Goal: Task Accomplishment & Management: Use online tool/utility

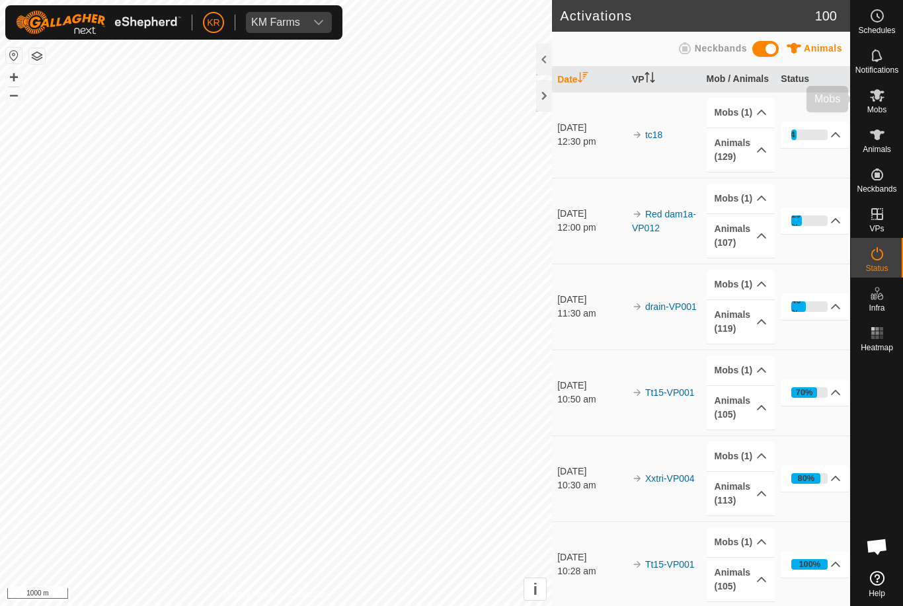
click at [877, 107] on span "Mobs" at bounding box center [876, 110] width 19 height 8
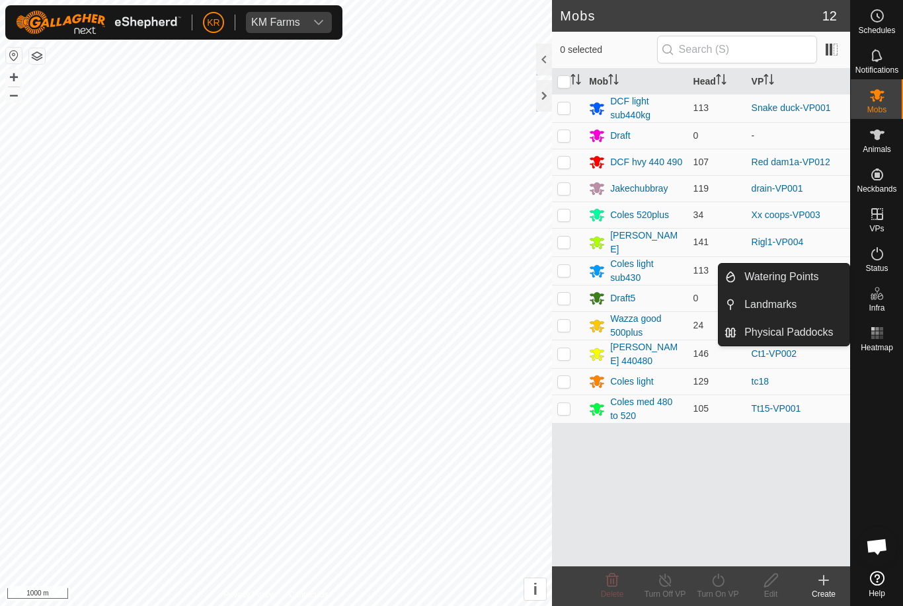
click at [650, 46] on span "0 selected" at bounding box center [608, 50] width 97 height 14
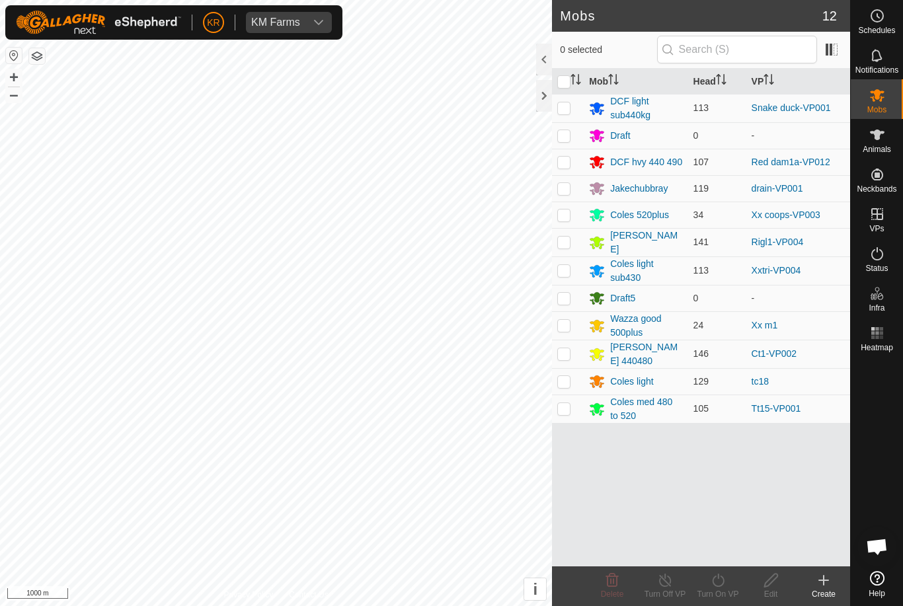
click at [563, 110] on p-checkbox at bounding box center [563, 107] width 13 height 11
checkbox input "true"
click at [721, 580] on icon at bounding box center [718, 580] width 17 height 16
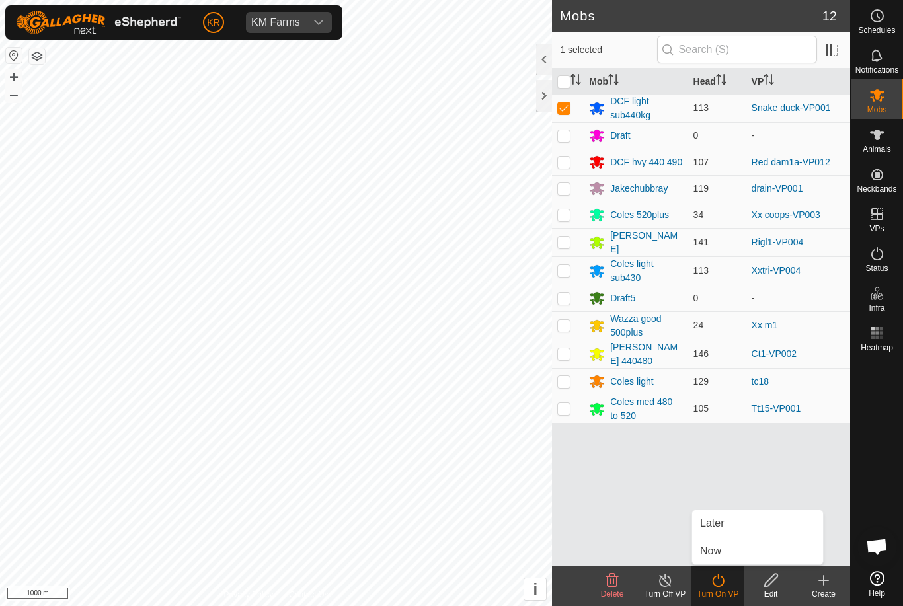
click at [719, 550] on span "Now" at bounding box center [710, 551] width 21 height 16
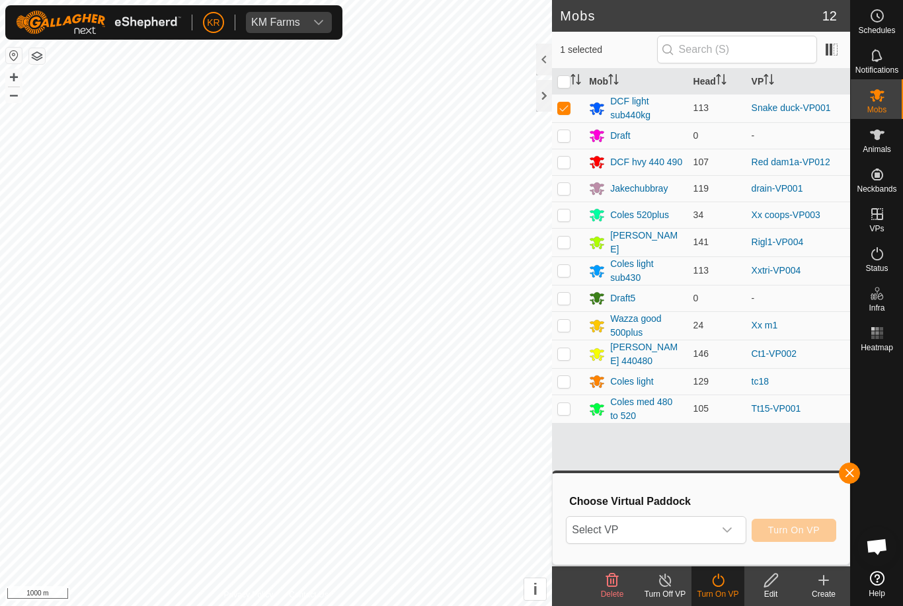
click at [728, 530] on icon "dropdown trigger" at bounding box center [726, 529] width 9 height 5
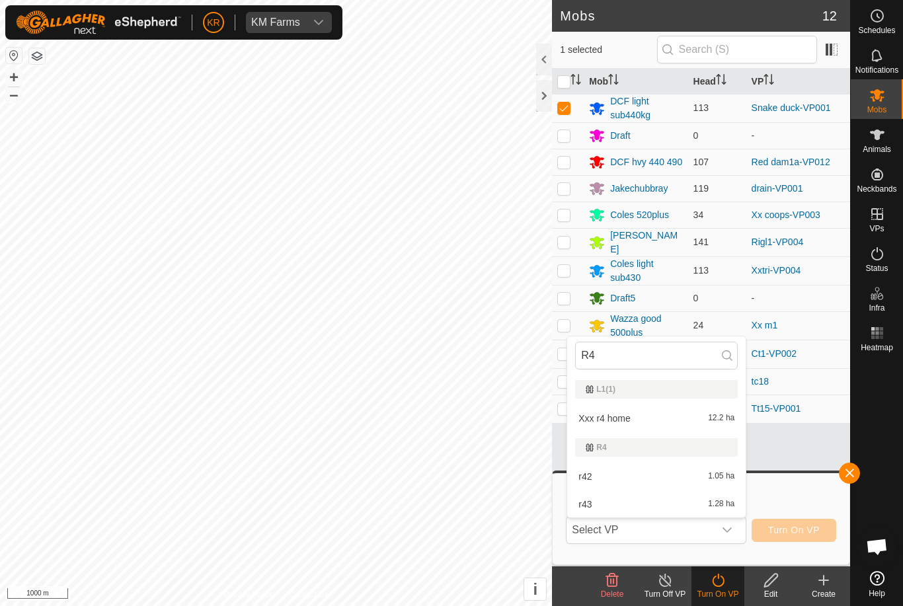
type input "R4"
click at [608, 418] on span "Xxx r4 home" at bounding box center [604, 418] width 52 height 9
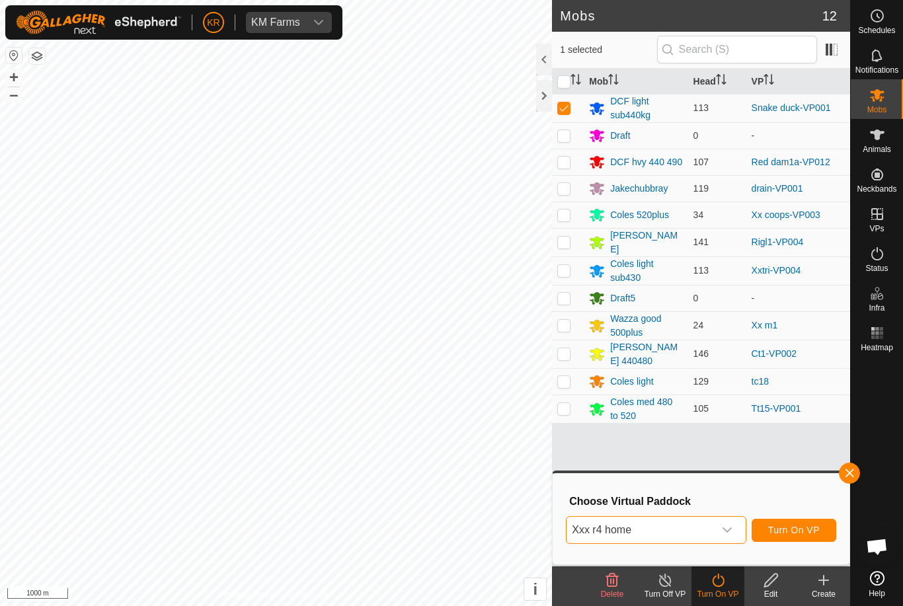
click at [15, 56] on button "button" at bounding box center [14, 56] width 16 height 16
click at [819, 533] on span "Turn On VP" at bounding box center [794, 530] width 52 height 11
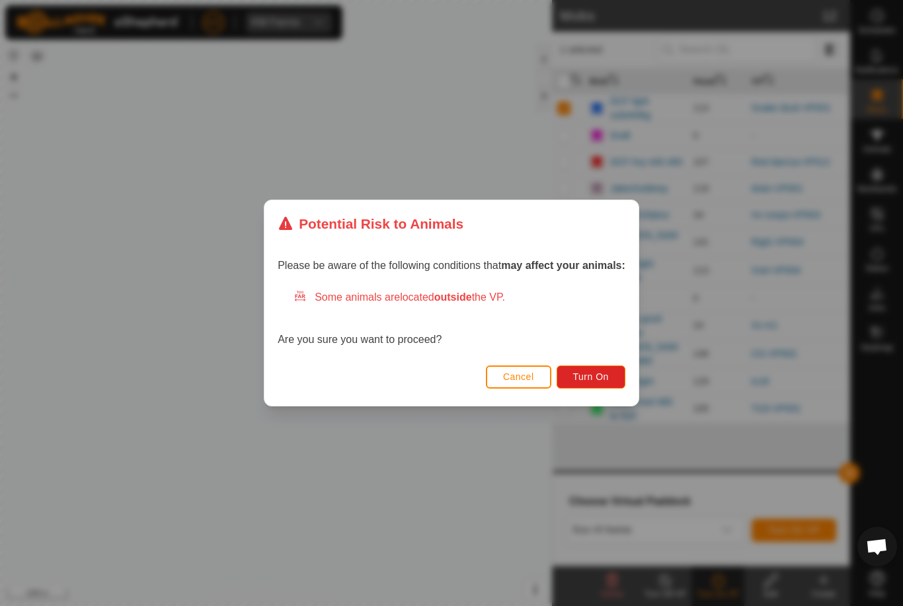
click at [613, 381] on button "Turn On" at bounding box center [591, 377] width 69 height 23
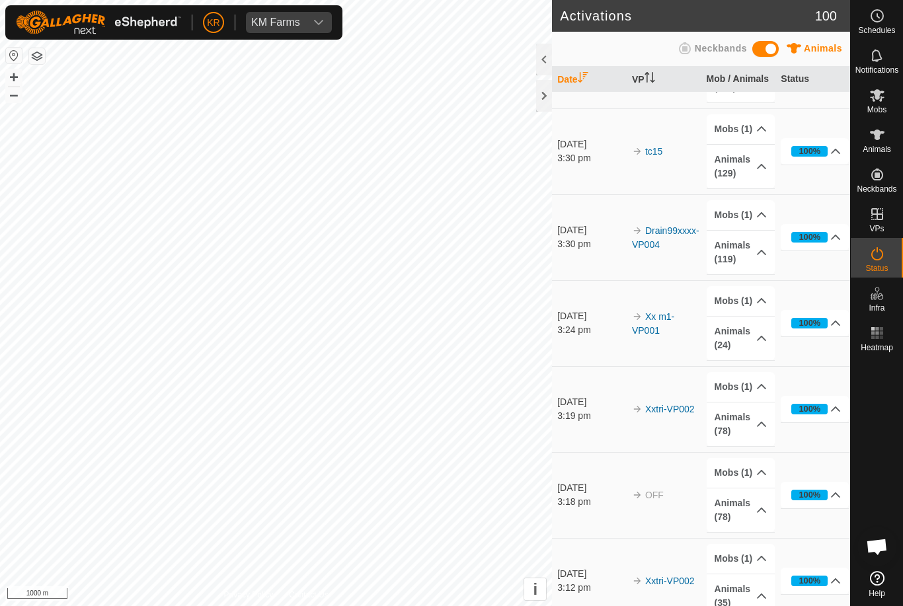
scroll to position [1703, 0]
click at [878, 104] on es-mob-svg-icon at bounding box center [877, 95] width 24 height 21
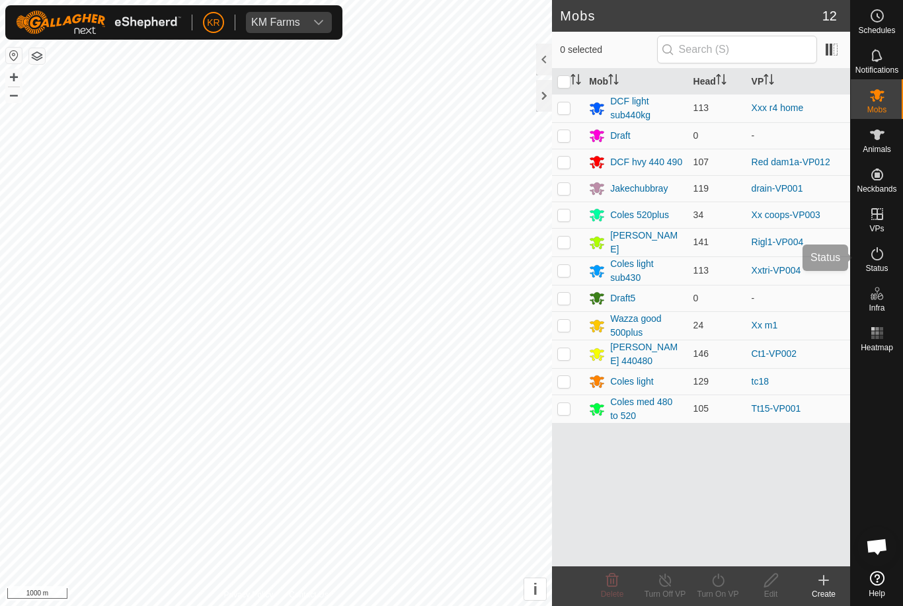
click at [875, 255] on icon at bounding box center [877, 254] width 16 height 16
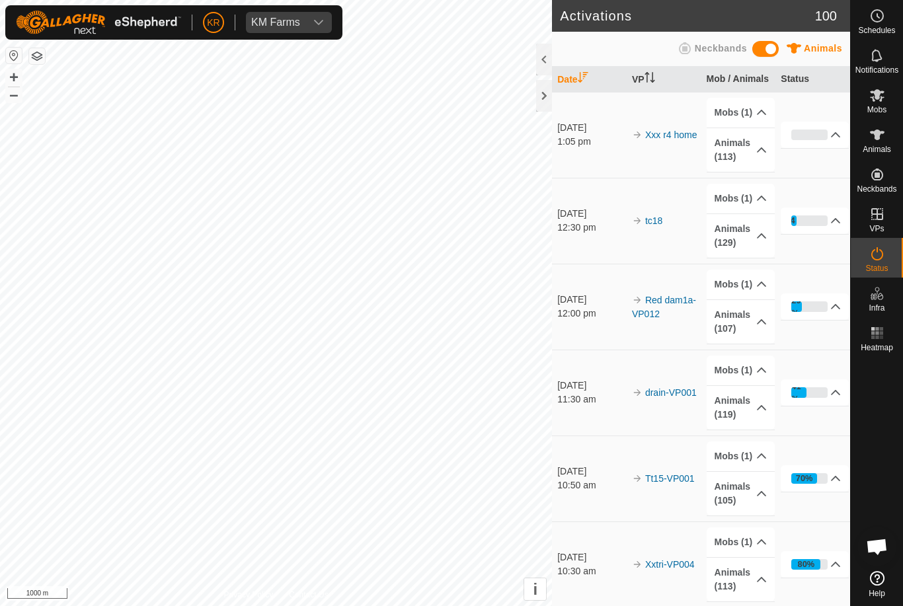
click at [660, 534] on td "Xxtri-VP004" at bounding box center [664, 565] width 75 height 86
click at [668, 565] on link "Xxtri-VP004" at bounding box center [670, 564] width 50 height 11
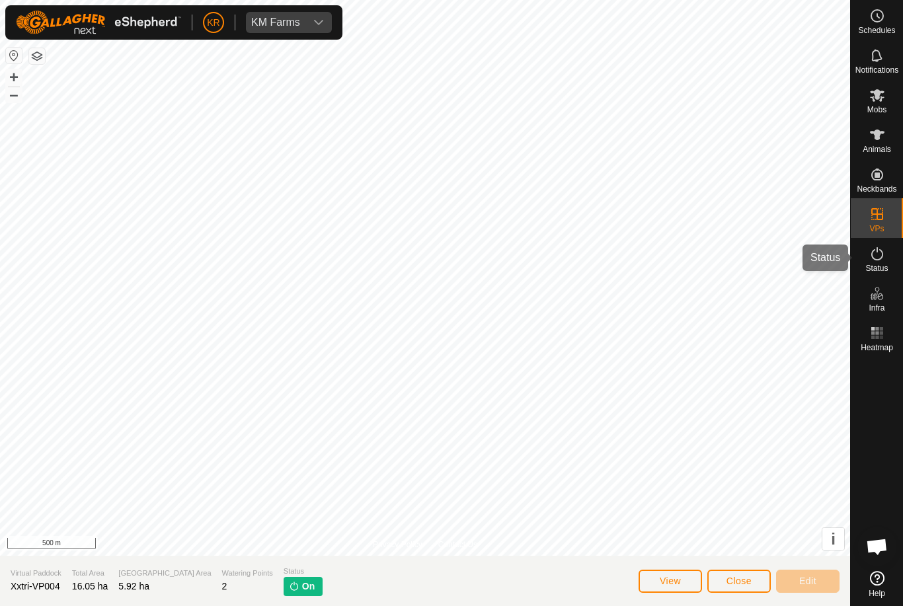
click at [878, 256] on icon at bounding box center [877, 254] width 16 height 16
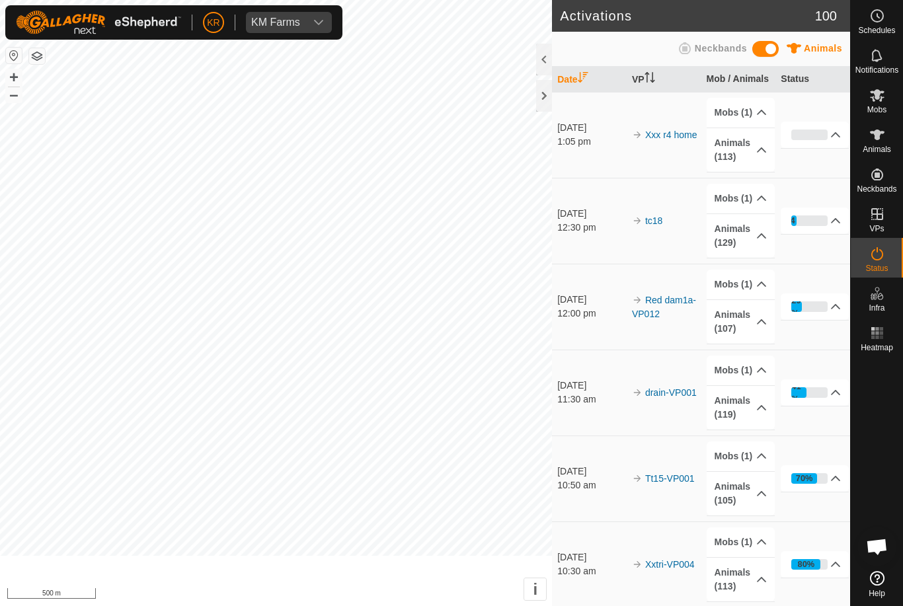
click at [877, 254] on icon at bounding box center [877, 254] width 16 height 16
click at [863, 105] on div "Mobs" at bounding box center [877, 99] width 52 height 40
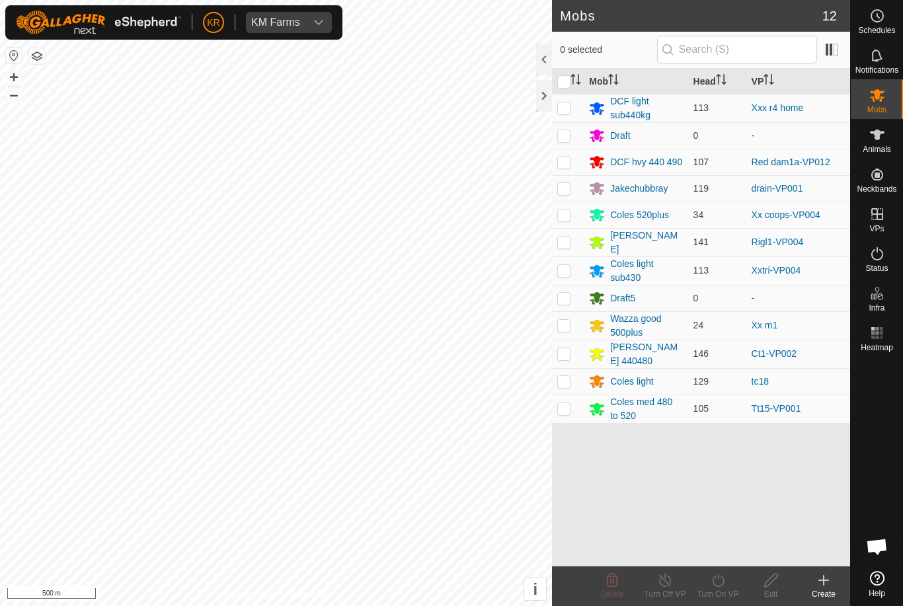
click at [568, 407] on p-checkbox at bounding box center [563, 408] width 13 height 11
checkbox input "true"
click at [717, 588] on icon at bounding box center [718, 580] width 17 height 16
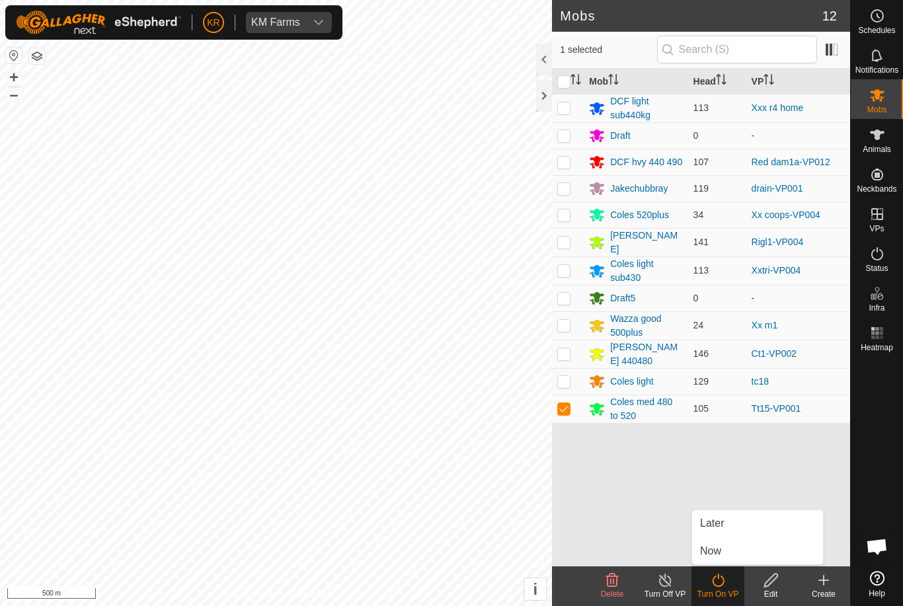
click at [738, 549] on link "Now" at bounding box center [757, 551] width 131 height 26
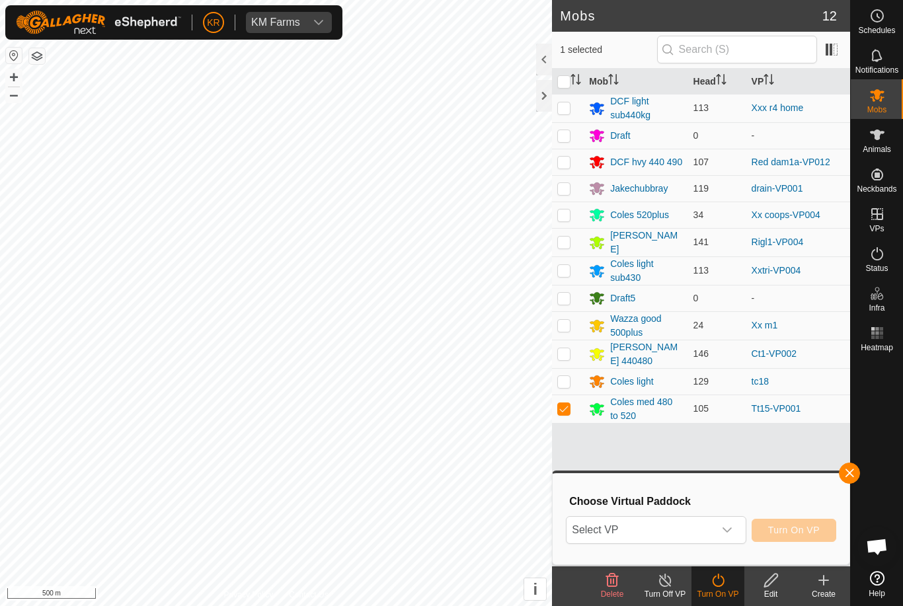
click at [713, 527] on span "Select VP" at bounding box center [639, 530] width 147 height 26
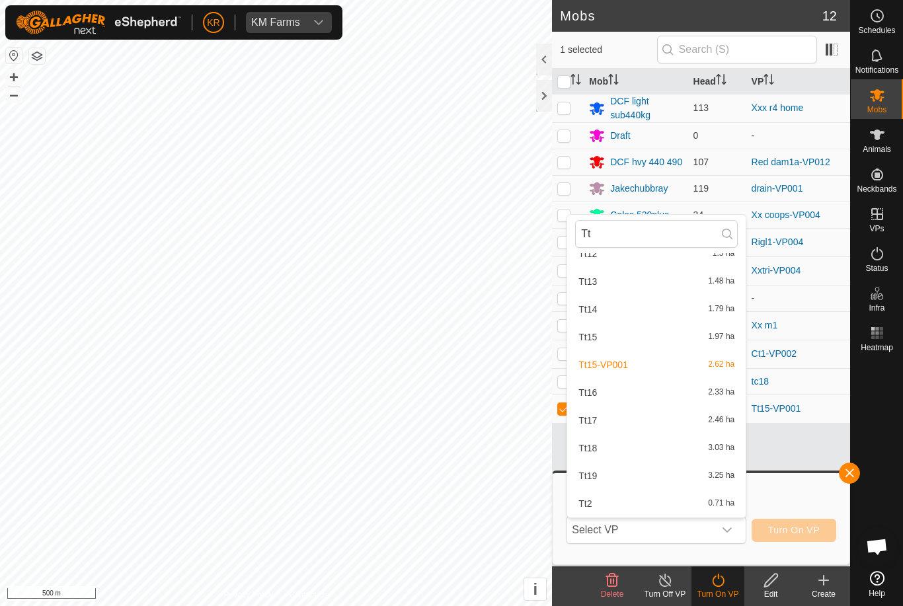
scroll to position [98, 0]
type input "Tt"
click at [612, 396] on div "Tt16 2.33 ha" at bounding box center [656, 393] width 163 height 16
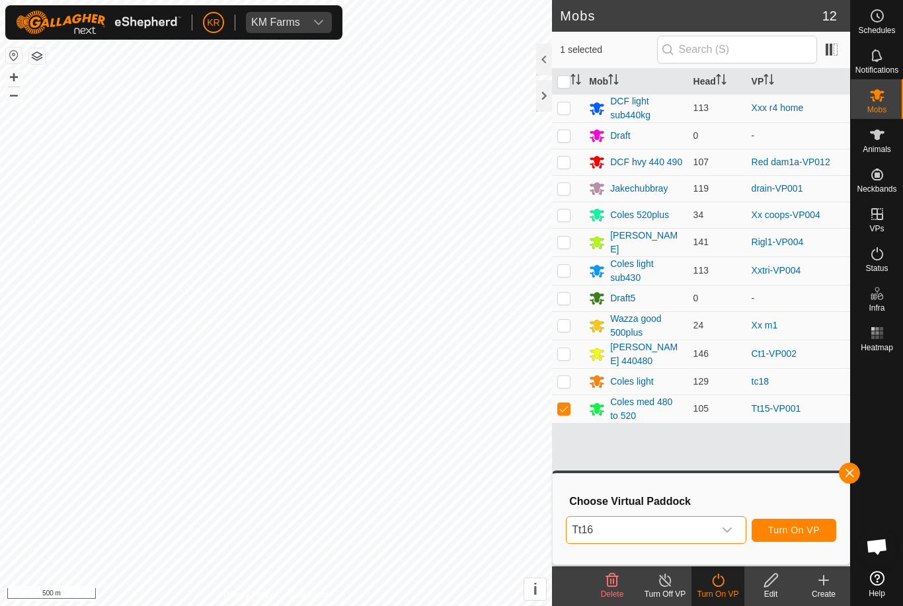
click at [822, 522] on button "Turn On VP" at bounding box center [794, 530] width 85 height 23
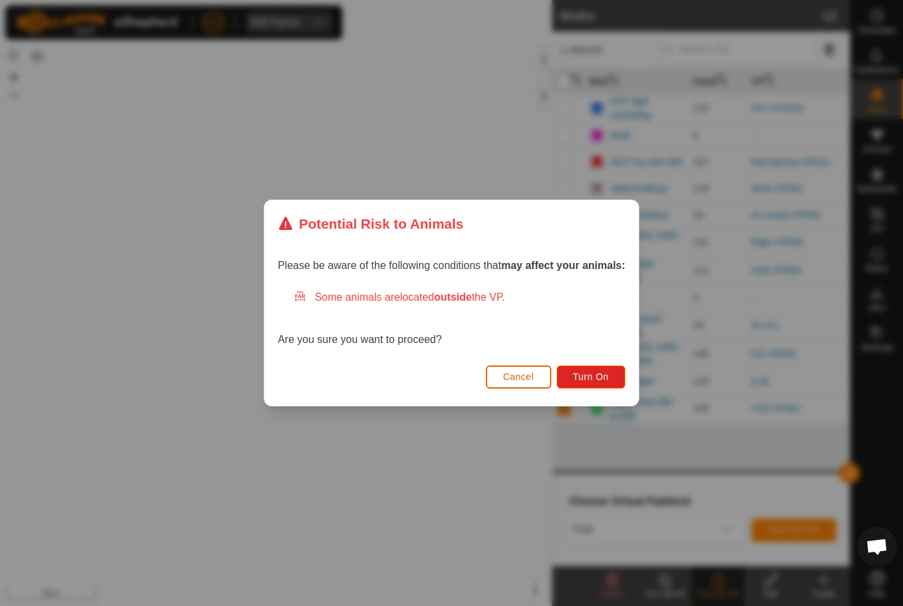
click at [611, 376] on button "Turn On" at bounding box center [591, 377] width 69 height 23
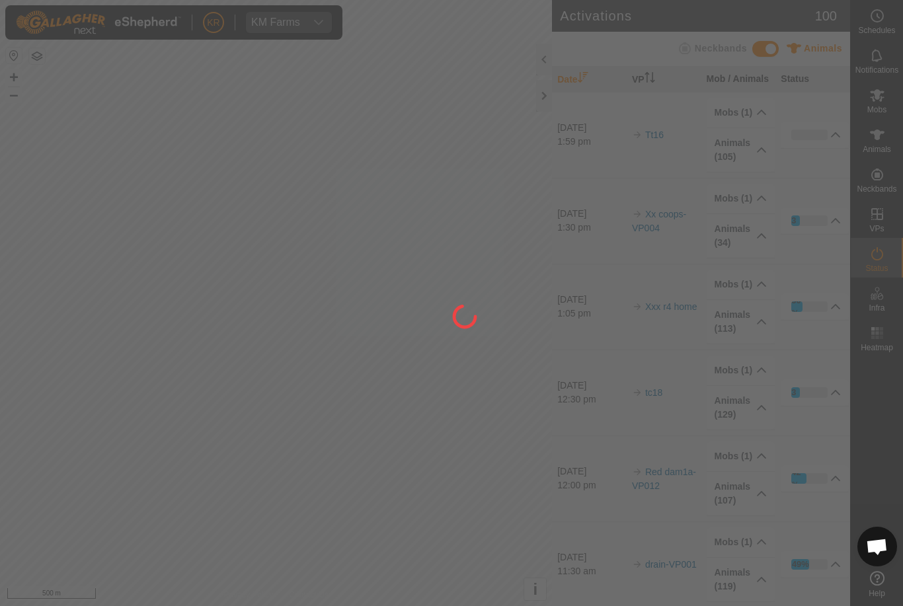
click at [158, 471] on div at bounding box center [451, 303] width 903 height 606
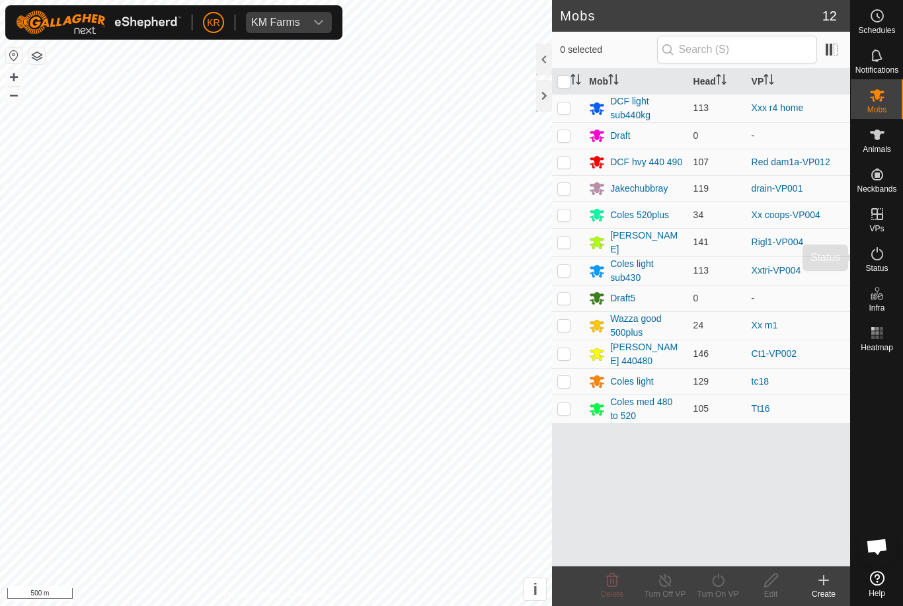
click at [890, 272] on div "Status" at bounding box center [877, 258] width 52 height 40
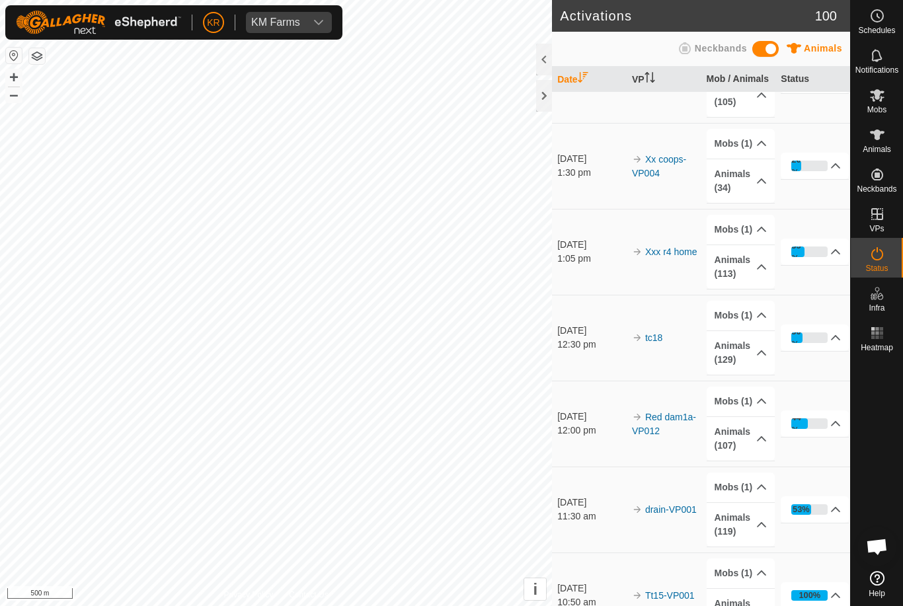
scroll to position [53, 0]
click at [811, 256] on div "35%" at bounding box center [809, 254] width 36 height 11
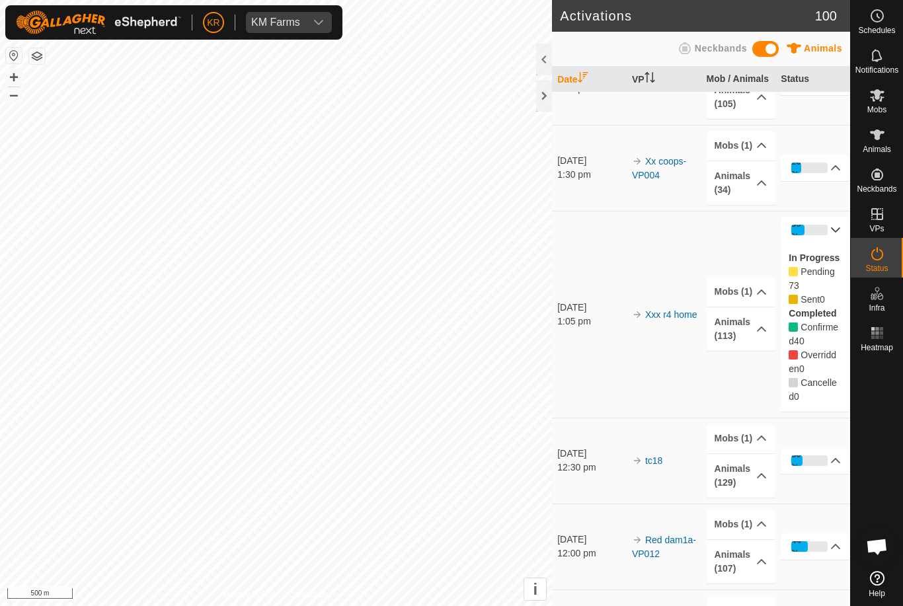
click at [750, 389] on td "Mobs (1) DCF light sub440kg Animals (113) Mb102 Bev22 Bev62 Bev27 Bev13 Bev43 B…" at bounding box center [738, 314] width 75 height 207
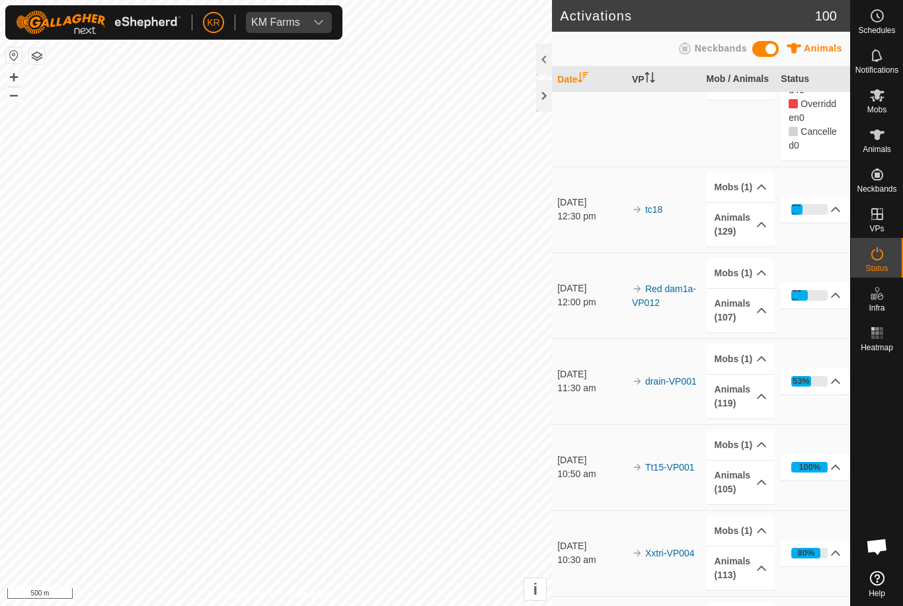
scroll to position [305, 0]
